Goal: Entertainment & Leisure: Consume media (video, audio)

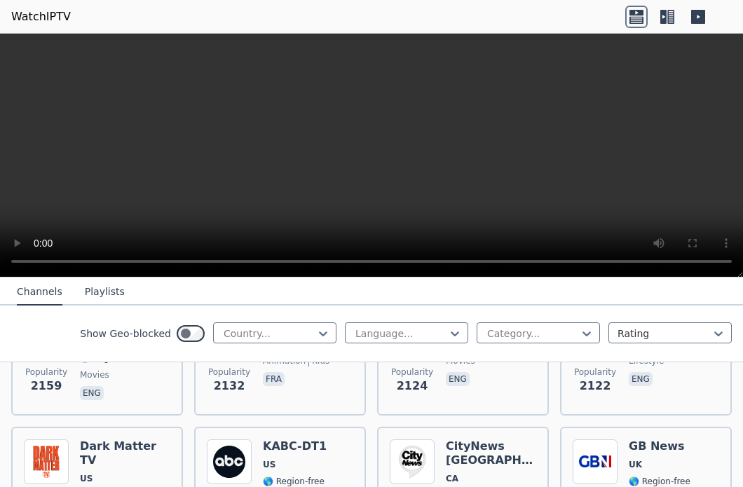
scroll to position [1064, 0]
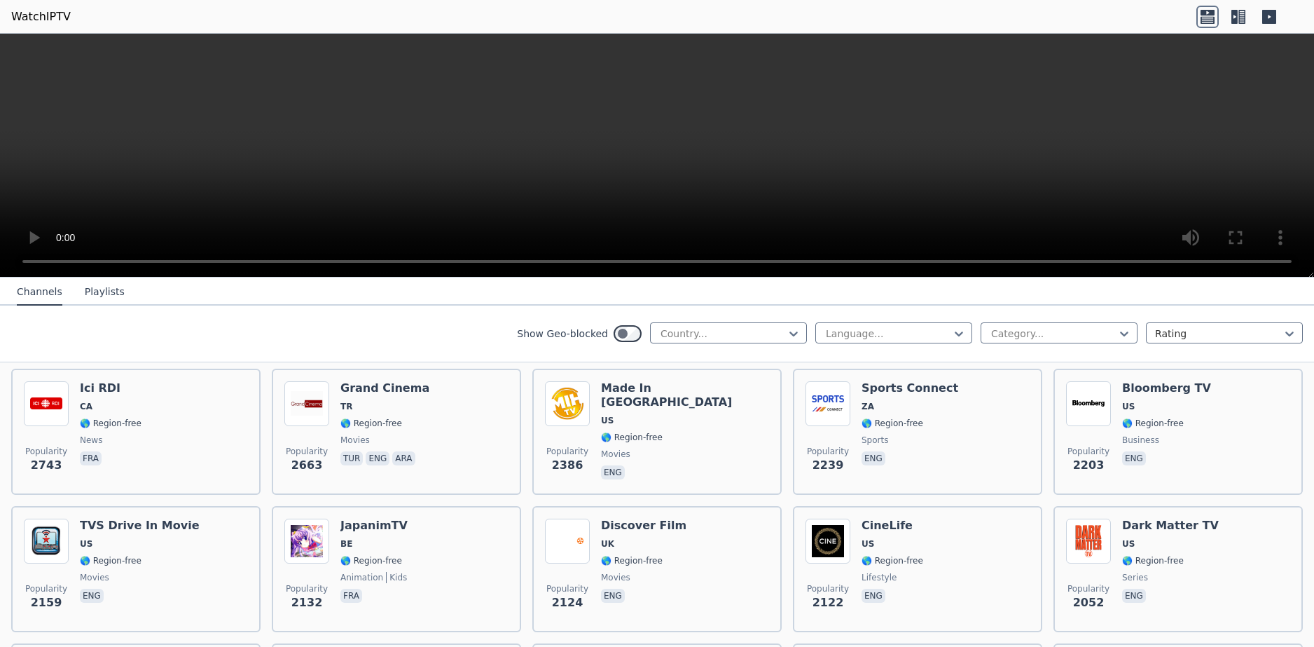
scroll to position [574, 0]
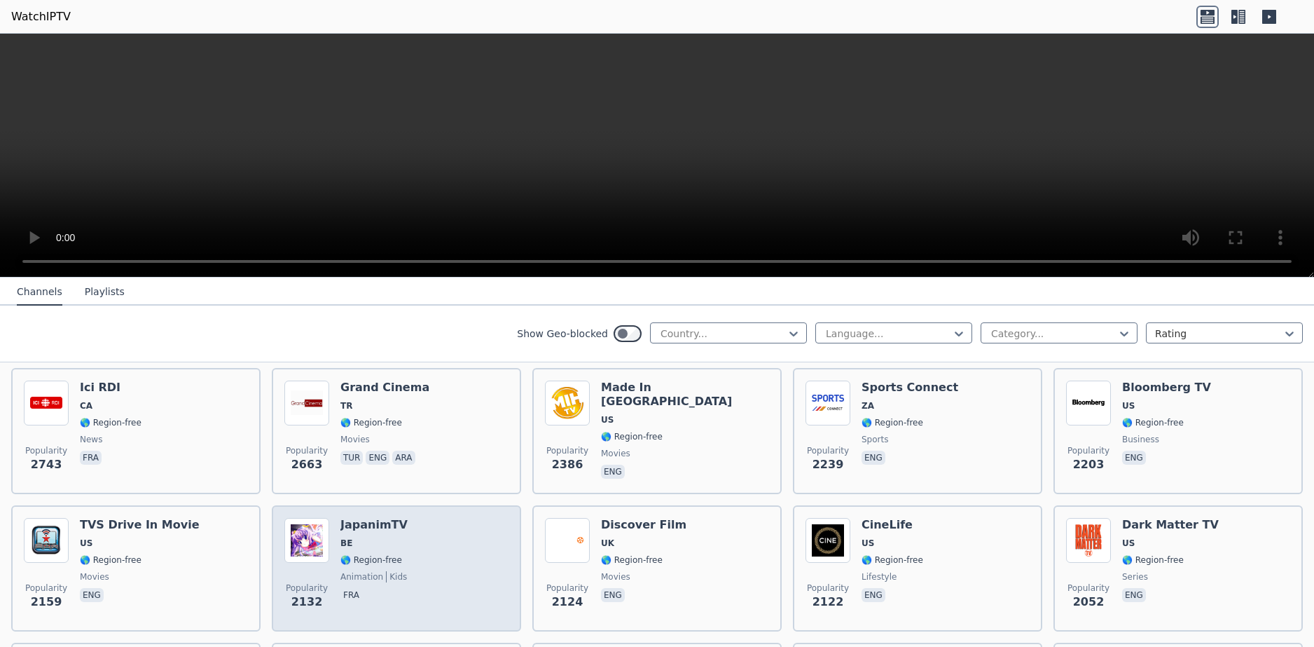
click at [405, 486] on div "Popularity 2132 JapanimTV BE 🌎 Region-free animation kids fra" at bounding box center [396, 568] width 224 height 101
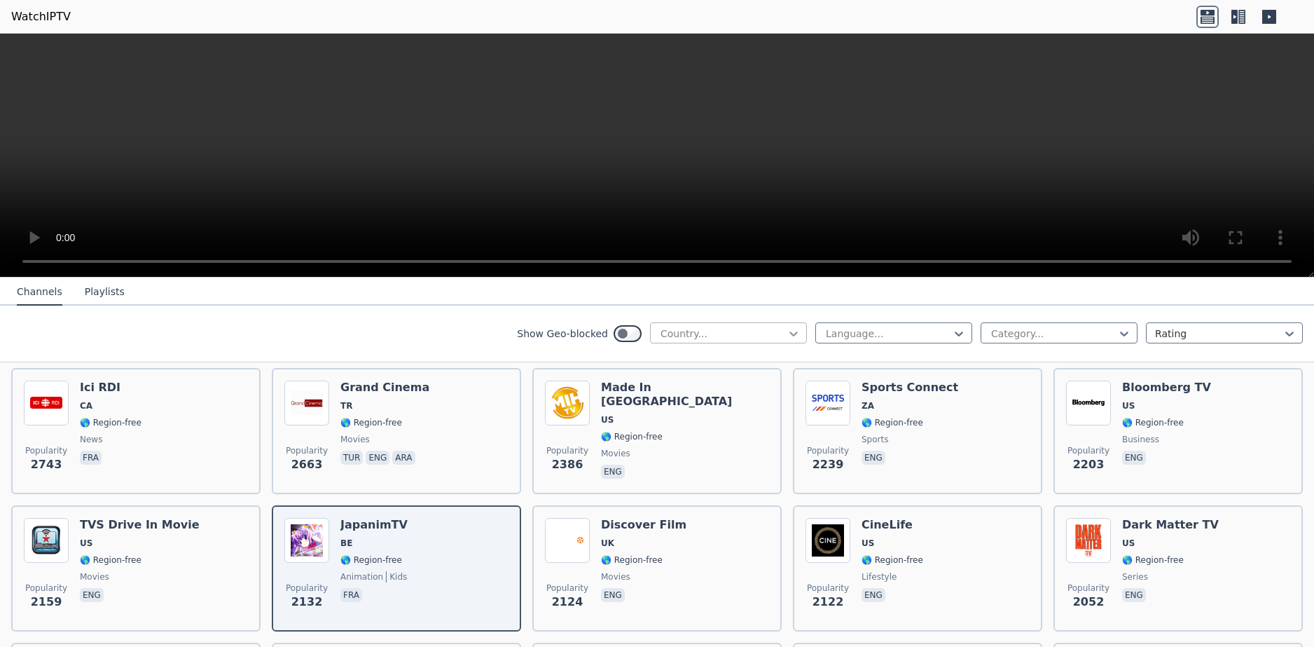
click at [742, 334] on icon at bounding box center [794, 333] width 8 height 5
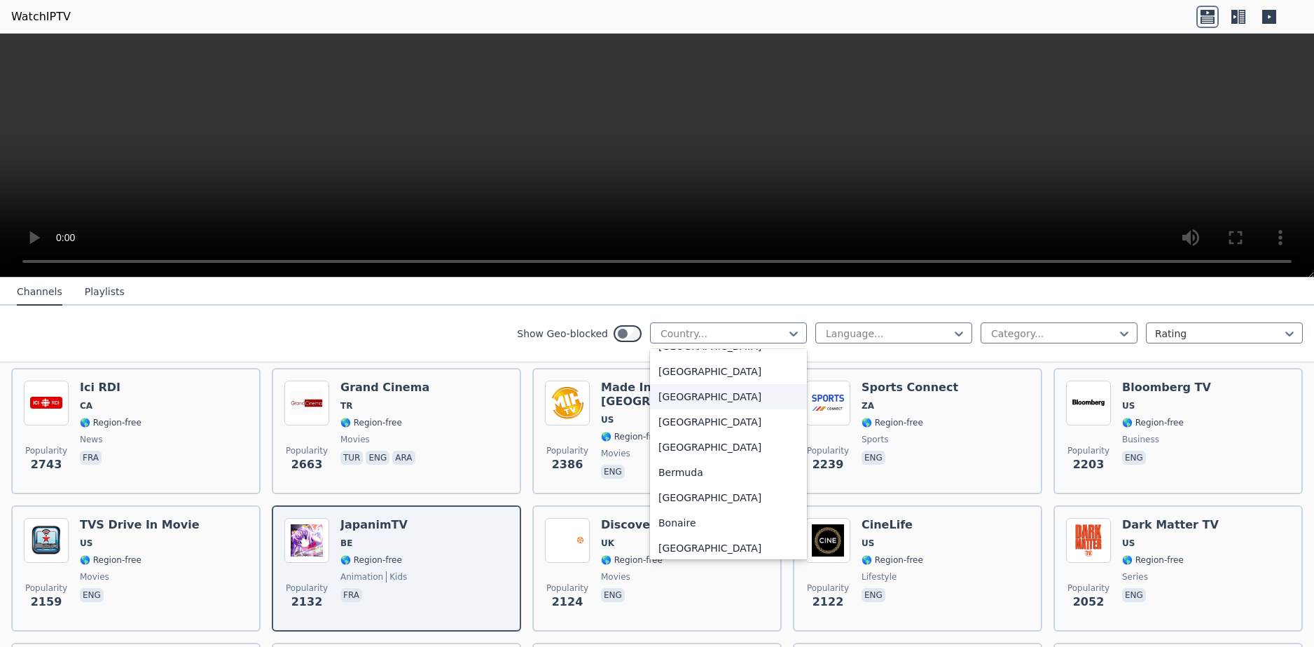
scroll to position [397, 0]
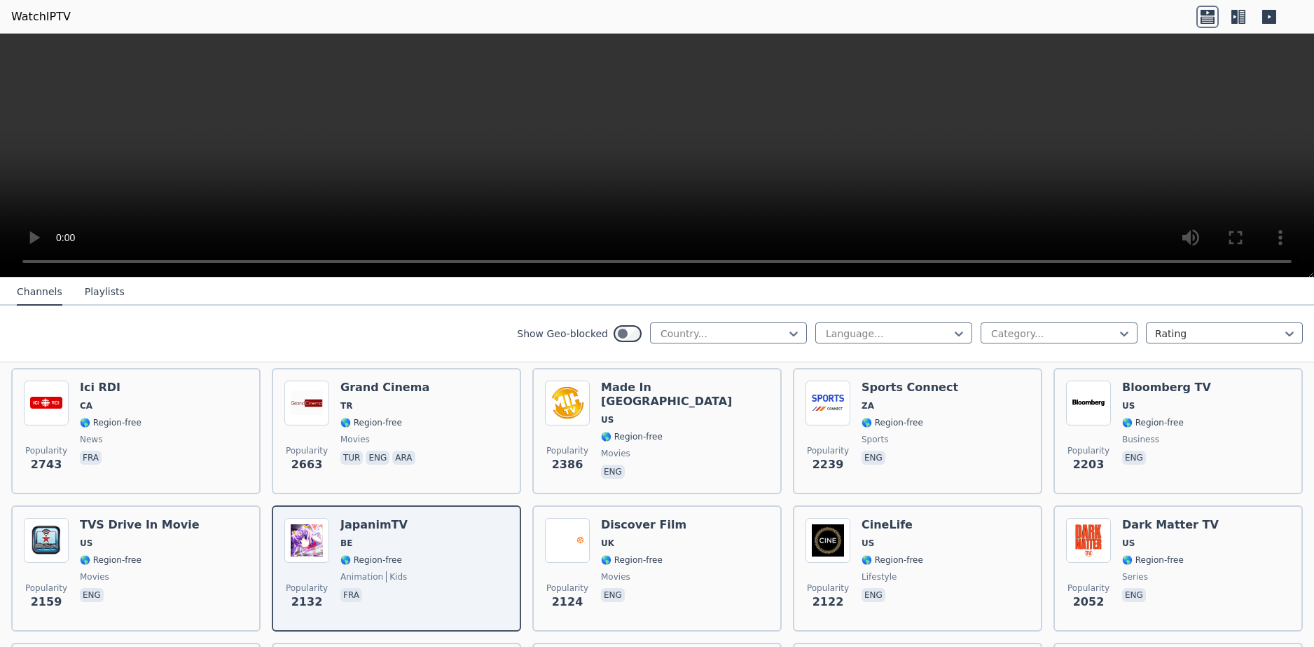
click at [488, 347] on div "Show Geo-blocked Country... Language... Category... Rating" at bounding box center [657, 333] width 1314 height 57
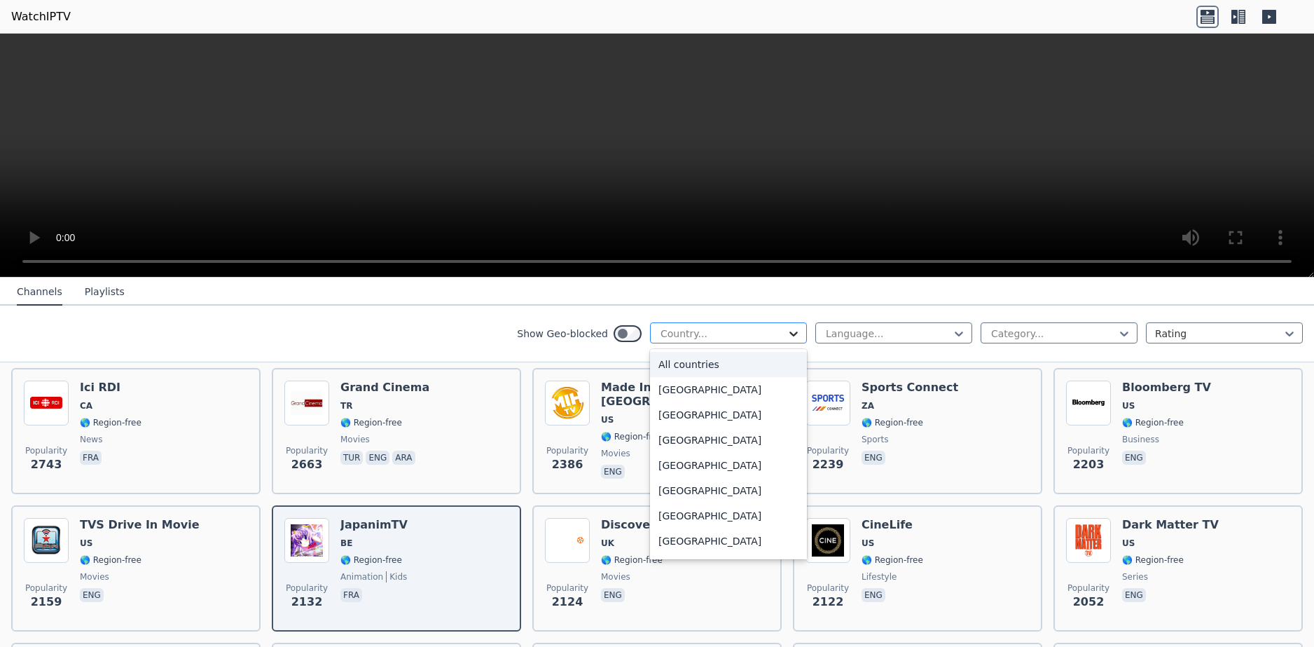
click at [742, 333] on icon at bounding box center [794, 333] width 14 height 14
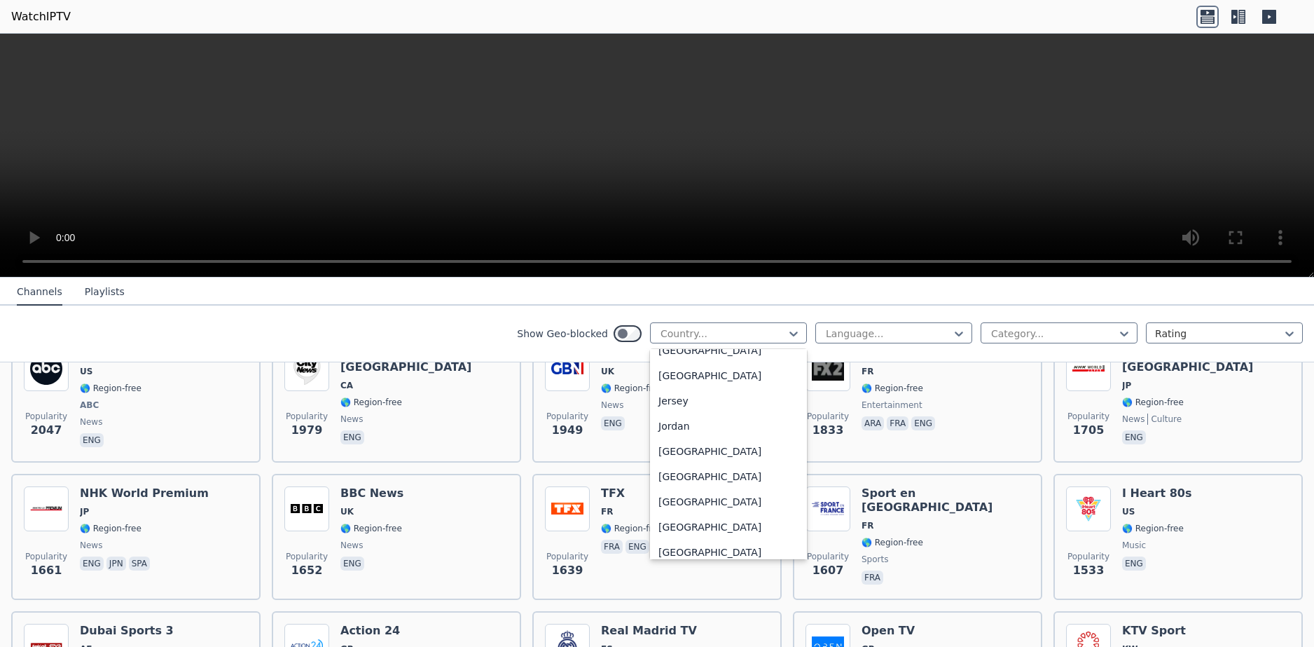
scroll to position [2383, 0]
click at [725, 389] on div "Japan" at bounding box center [728, 376] width 157 height 25
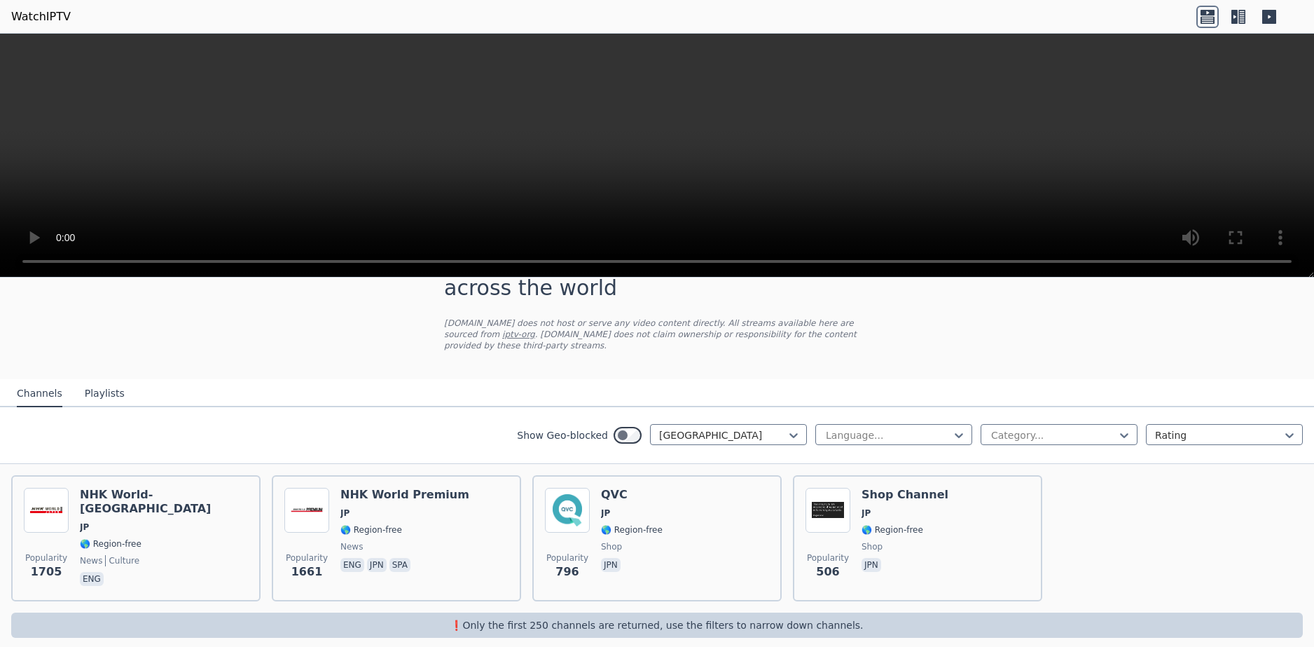
scroll to position [54, 0]
